Goal: Check status: Check status

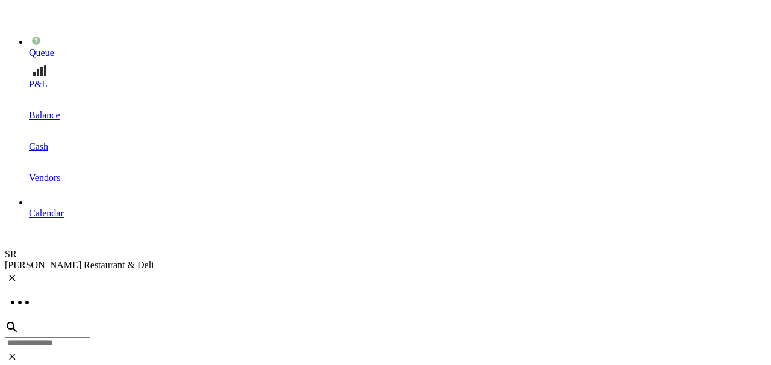
scroll to position [3372, 0]
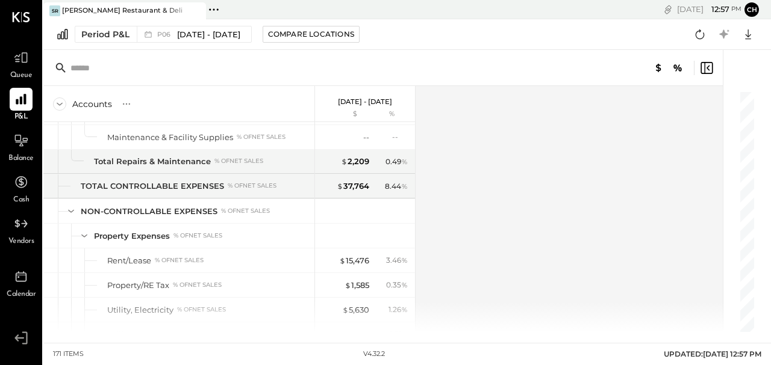
scroll to position [2840, 0]
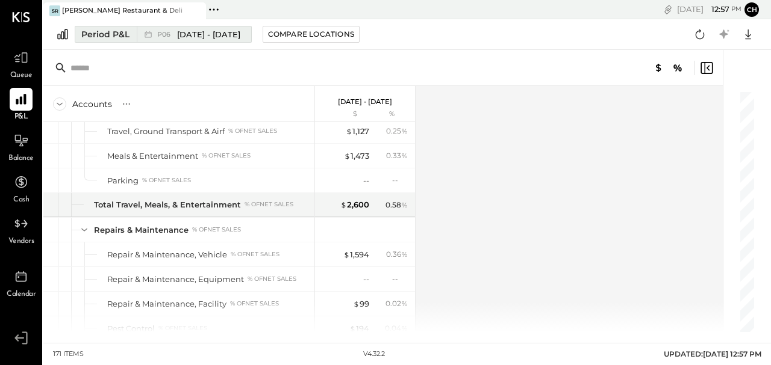
click at [182, 33] on span "[DATE] - [DATE]" at bounding box center [208, 34] width 63 height 11
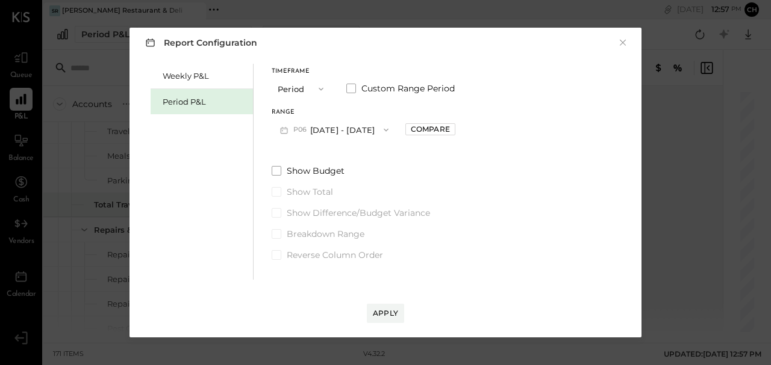
click at [430, 347] on div "Report Configuration × Weekly P&L Period P&L Timeframe Period Custom Range Peri…" at bounding box center [385, 183] width 536 height 334
click at [346, 132] on button "P06 Jun 2 - 29, 2025" at bounding box center [334, 130] width 125 height 22
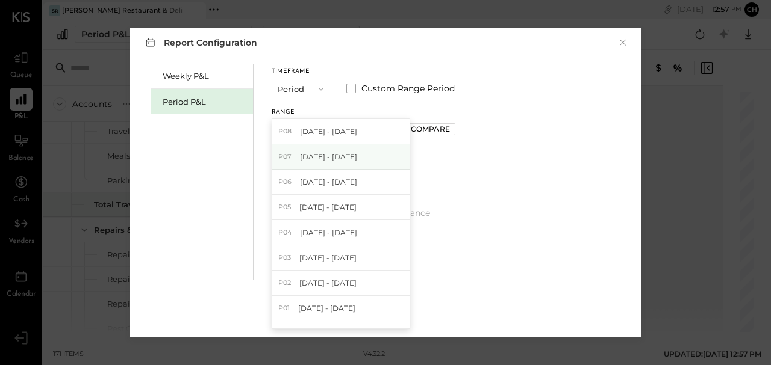
click at [357, 157] on span "Jun 30 - Aug 3, 2025" at bounding box center [328, 157] width 57 height 10
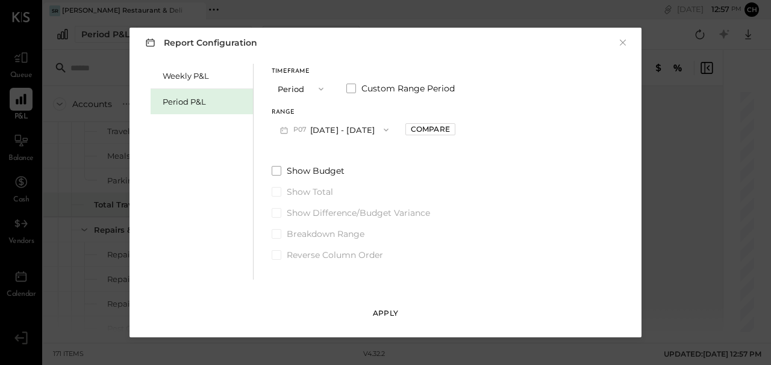
click at [376, 316] on div "Apply" at bounding box center [385, 313] width 25 height 10
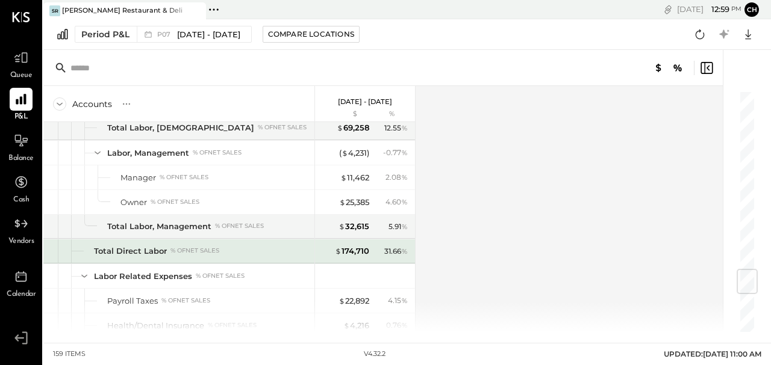
scroll to position [1405, 0]
